Goal: Task Accomplishment & Management: Complete application form

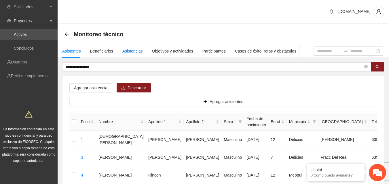
click at [131, 51] on div "Asistencias" at bounding box center [132, 51] width 20 height 6
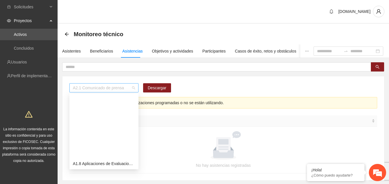
click at [132, 91] on span "A2.1 Comunicado de prensa" at bounding box center [104, 88] width 62 height 9
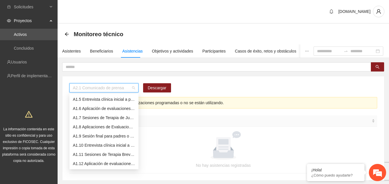
scroll to position [28, 0]
click at [123, 109] on div "A1.5 Entrevista clínica inicial a padres o tutores de NN" at bounding box center [104, 109] width 62 height 6
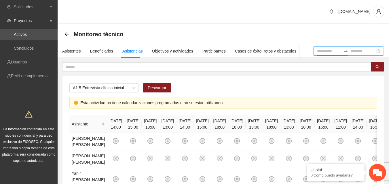
click at [327, 51] on input at bounding box center [329, 51] width 24 height 6
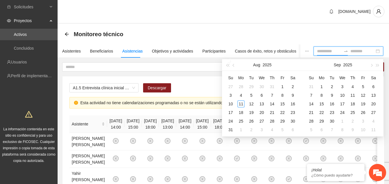
type input "**********"
click at [282, 85] on div "1" at bounding box center [282, 86] width 7 height 7
click at [370, 51] on input at bounding box center [362, 51] width 24 height 6
type input "**********"
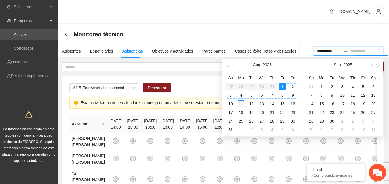
type input "**********"
click at [240, 105] on div "11" at bounding box center [240, 104] width 7 height 7
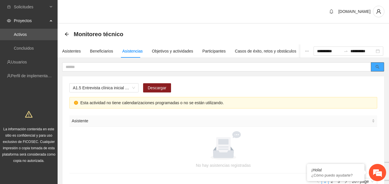
click at [376, 69] on icon "search" at bounding box center [377, 67] width 4 height 4
click at [132, 88] on span "A1.5 Entrevista clínica inicial a padres o tutores de NN" at bounding box center [104, 88] width 62 height 9
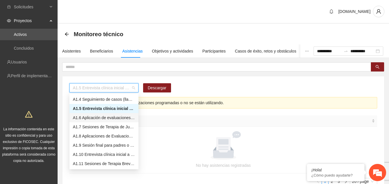
click at [113, 117] on div "A1.6 Aplicación de evaluaciones Pre a NN" at bounding box center [104, 118] width 62 height 6
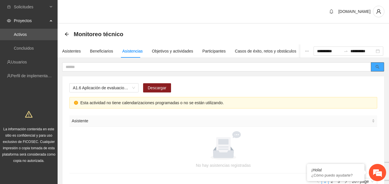
click at [377, 68] on icon "search" at bounding box center [377, 67] width 4 height 4
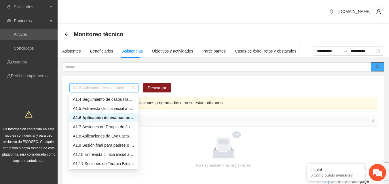
click at [134, 90] on span "A1.6 Aplicación de evaluaciones Pre a NN" at bounding box center [104, 88] width 62 height 9
click at [121, 128] on div "A1.7 Sesiones de Terapia de Juego para niños y niñas" at bounding box center [104, 127] width 62 height 6
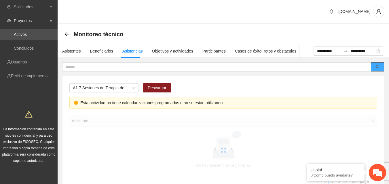
click at [378, 67] on icon "search" at bounding box center [377, 67] width 4 height 4
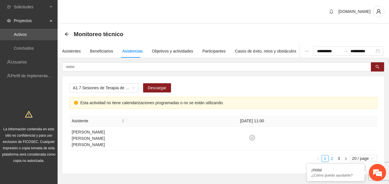
click at [332, 156] on link "2" at bounding box center [331, 159] width 6 height 6
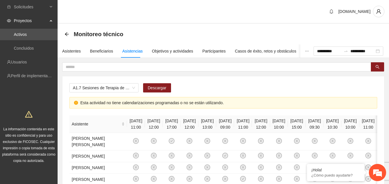
click at [194, 26] on div "Monitoreo técnico" at bounding box center [223, 34] width 331 height 21
click at [166, 53] on div "Objetivos y actividades" at bounding box center [172, 51] width 41 height 6
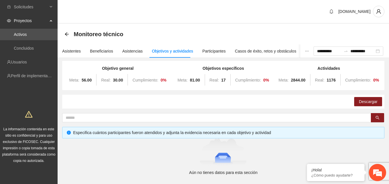
click at [172, 28] on div "Monitoreo técnico" at bounding box center [223, 34] width 331 height 21
click at [71, 53] on div "Asistentes" at bounding box center [71, 51] width 19 height 6
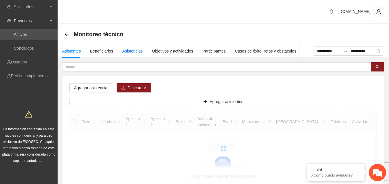
click at [131, 51] on div "Asistencias" at bounding box center [132, 51] width 20 height 6
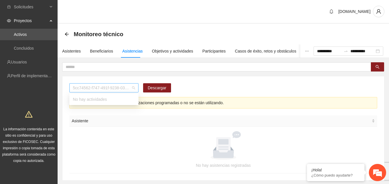
click at [130, 86] on span "5cc74562-f747-491f-9238-035ce2105999" at bounding box center [104, 88] width 62 height 9
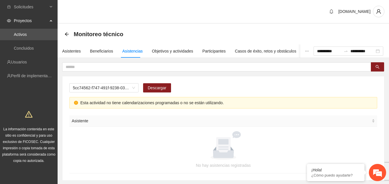
click at [129, 143] on div at bounding box center [223, 145] width 294 height 29
click at [133, 87] on span "5cc74562-f747-491f-9238-035ce2105999" at bounding box center [104, 88] width 62 height 9
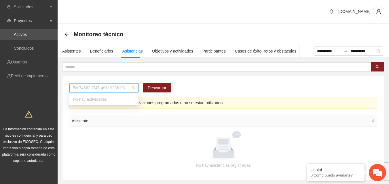
click at [95, 101] on div "No hay actividades" at bounding box center [103, 99] width 69 height 9
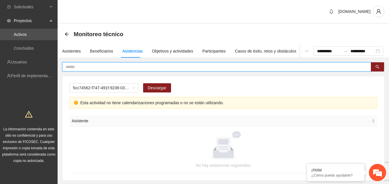
click at [84, 64] on input "text" at bounding box center [214, 67] width 297 height 6
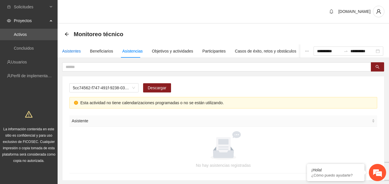
click at [70, 50] on div "Asistentes" at bounding box center [71, 51] width 19 height 6
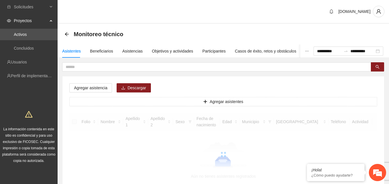
click at [187, 86] on div "Agregar asistencia Descargar Agregar asistentes Folio Nombre Apellido 1 Apellid…" at bounding box center [222, 142] width 321 height 131
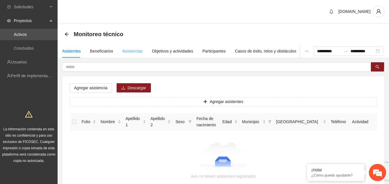
click at [129, 47] on div "Asistencias" at bounding box center [132, 51] width 20 height 13
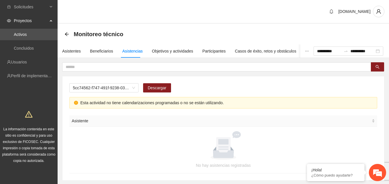
click at [285, 109] on div "5cc74562-f747-491f-9238-035ce2105999 Descargar Esta actividad no tiene calendar…" at bounding box center [222, 129] width 321 height 104
click at [133, 87] on span "5cc74562-f747-491f-9238-035ce2105999" at bounding box center [104, 88] width 62 height 9
click at [79, 74] on div "5cc74562-f747-491f-9238-035ce2105999 Descargar Esta actividad no tiene calendar…" at bounding box center [223, 121] width 322 height 118
click at [70, 51] on div "Asistentes" at bounding box center [71, 51] width 19 height 6
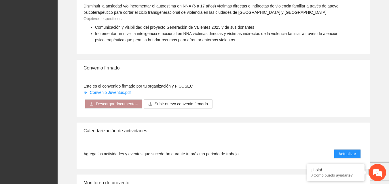
scroll to position [401, 0]
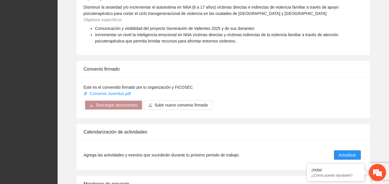
click at [346, 156] on span "Actualizar" at bounding box center [347, 155] width 18 height 6
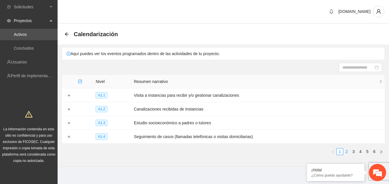
click at [345, 150] on link "2" at bounding box center [346, 152] width 6 height 6
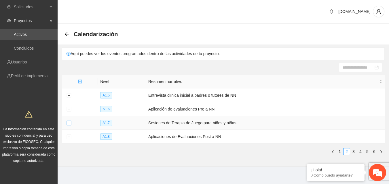
click at [70, 123] on button "Expand row" at bounding box center [68, 123] width 5 height 5
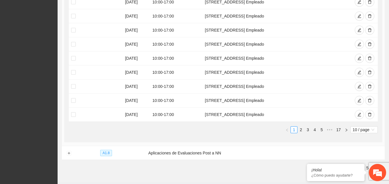
scroll to position [212, 0]
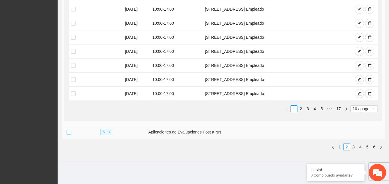
click at [68, 131] on button "Expand row" at bounding box center [68, 132] width 5 height 5
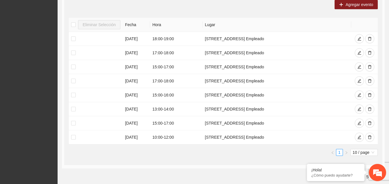
scroll to position [365, 0]
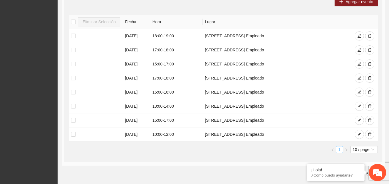
click at [338, 149] on link "1" at bounding box center [339, 150] width 6 height 6
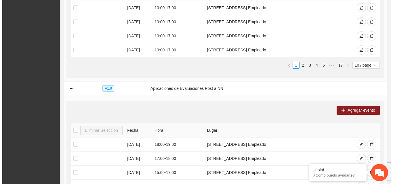
scroll to position [255, 0]
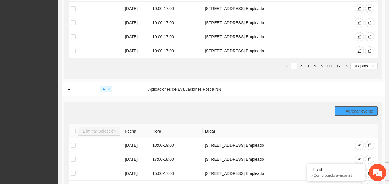
click at [362, 111] on span "Agregar evento" at bounding box center [359, 111] width 28 height 6
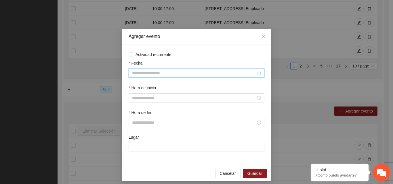
click at [181, 73] on input "Fecha" at bounding box center [194, 73] width 124 height 6
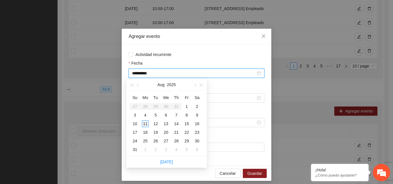
type input "**********"
click at [145, 123] on div "11" at bounding box center [145, 124] width 7 height 7
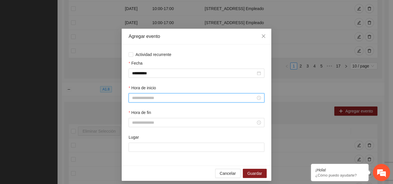
click at [166, 98] on input "Hora de inicio" at bounding box center [194, 98] width 124 height 6
click at [133, 145] on div "17" at bounding box center [134, 143] width 16 height 8
type input "*****"
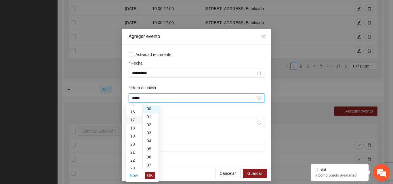
scroll to position [137, 0]
click at [150, 176] on span "OK" at bounding box center [150, 176] width 6 height 6
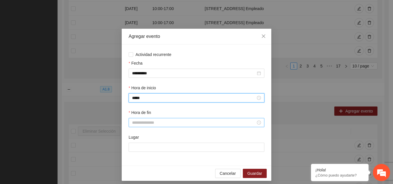
click at [191, 123] on input "Hora de fin" at bounding box center [194, 123] width 124 height 6
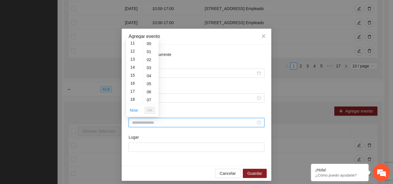
scroll to position [96, 0]
click at [133, 92] on div "18" at bounding box center [134, 93] width 16 height 8
type input "*****"
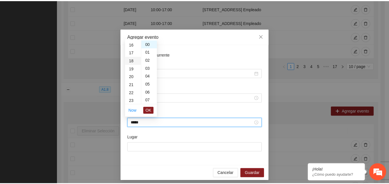
scroll to position [145, 0]
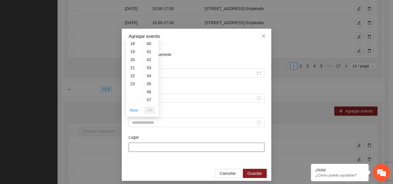
click at [142, 145] on input "Lugar" at bounding box center [197, 147] width 136 height 9
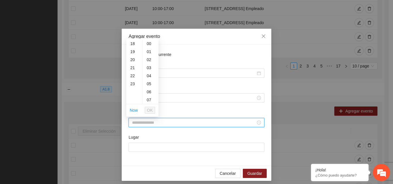
click at [145, 123] on input "Hora de fin" at bounding box center [194, 123] width 124 height 6
click at [133, 43] on div "18" at bounding box center [134, 44] width 16 height 8
type input "*****"
click at [152, 113] on span "OK" at bounding box center [150, 110] width 6 height 6
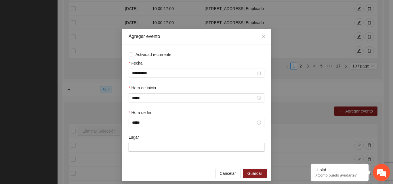
click at [137, 146] on input "Lugar" at bounding box center [197, 147] width 136 height 9
type input "**********"
click at [258, 172] on span "Guardar" at bounding box center [254, 174] width 15 height 6
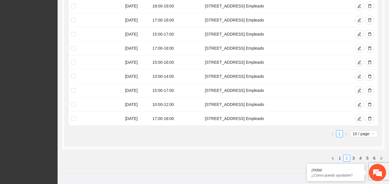
scroll to position [406, 0]
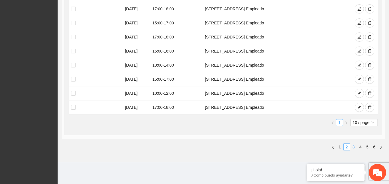
click at [354, 146] on link "3" at bounding box center [353, 147] width 6 height 6
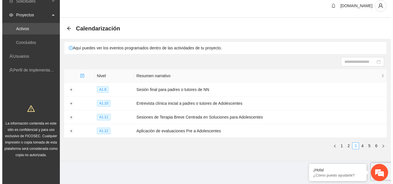
scroll to position [5, 0]
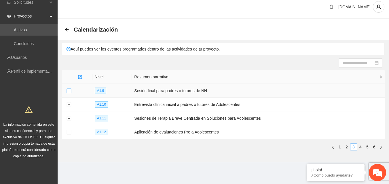
click at [67, 91] on button "Expand row" at bounding box center [68, 91] width 5 height 5
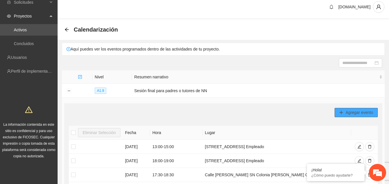
click at [350, 112] on span "Agregar evento" at bounding box center [359, 113] width 28 height 6
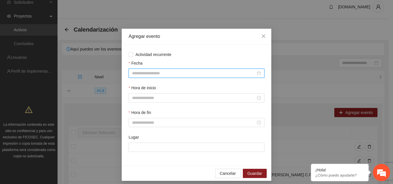
click at [160, 74] on input "Fecha" at bounding box center [194, 73] width 124 height 6
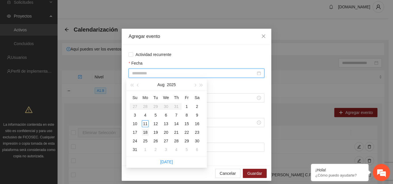
type input "**********"
click at [146, 132] on div "18" at bounding box center [145, 132] width 7 height 7
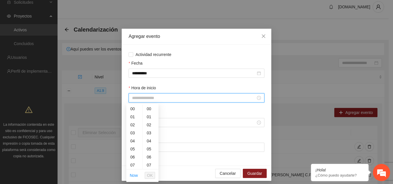
click at [163, 96] on input "Hora de inicio" at bounding box center [194, 98] width 124 height 6
click at [134, 154] on div "17" at bounding box center [134, 154] width 16 height 8
type input "*****"
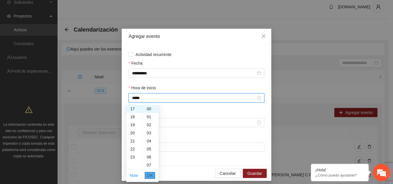
click at [152, 176] on span "OK" at bounding box center [150, 176] width 6 height 6
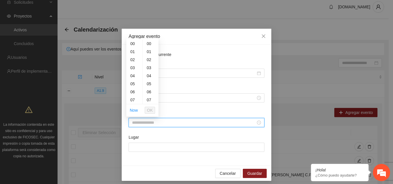
click at [175, 124] on input "Hora de fin" at bounding box center [194, 123] width 124 height 6
click at [133, 86] on div "18" at bounding box center [134, 86] width 16 height 8
type input "*****"
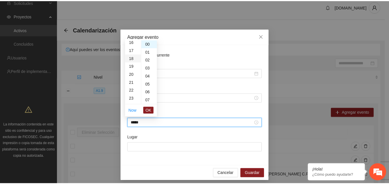
scroll to position [145, 0]
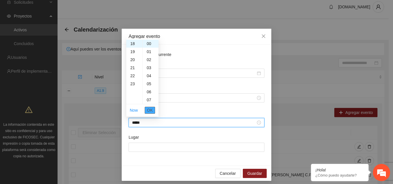
click at [150, 111] on span "OK" at bounding box center [150, 110] width 6 height 6
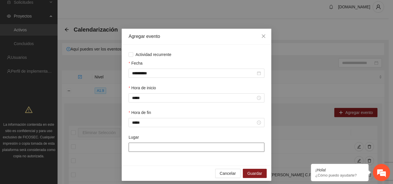
click at [139, 147] on input "Lugar" at bounding box center [197, 147] width 136 height 9
type input "**********"
click at [249, 173] on span "Guardar" at bounding box center [254, 174] width 15 height 6
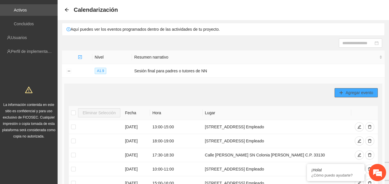
scroll to position [14, 0]
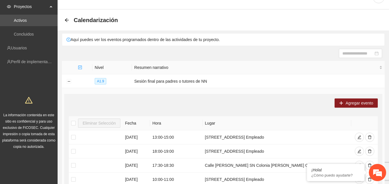
click at [65, 16] on div "Calendarización" at bounding box center [92, 20] width 57 height 9
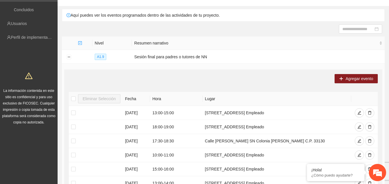
scroll to position [0, 0]
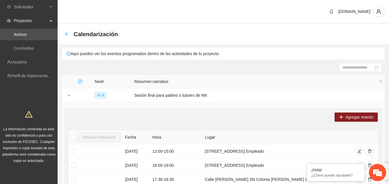
click at [65, 33] on icon "arrow-left" at bounding box center [66, 34] width 5 height 5
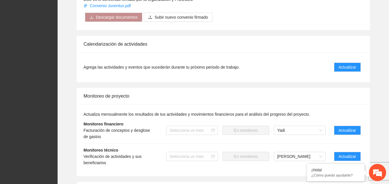
scroll to position [490, 0]
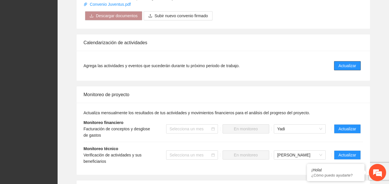
click at [343, 68] on span "Actualizar" at bounding box center [347, 66] width 18 height 6
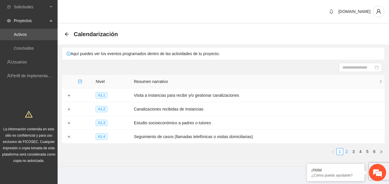
click at [347, 153] on link "2" at bounding box center [346, 152] width 6 height 6
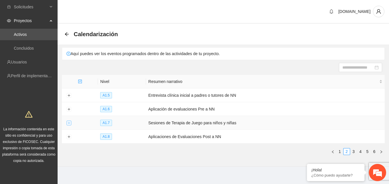
click at [70, 125] on button "Expand row" at bounding box center [68, 123] width 5 height 5
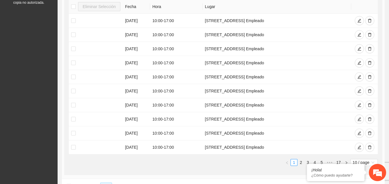
scroll to position [158, 0]
